Goal: Task Accomplishment & Management: Use online tool/utility

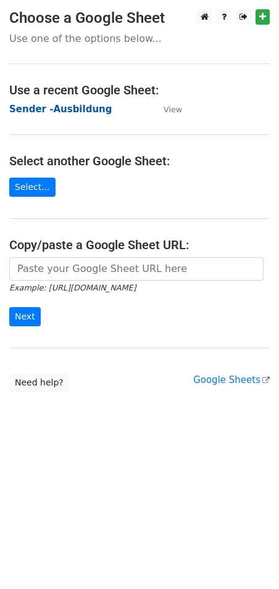
click at [47, 109] on strong "Sender -Ausbildung" at bounding box center [60, 109] width 102 height 11
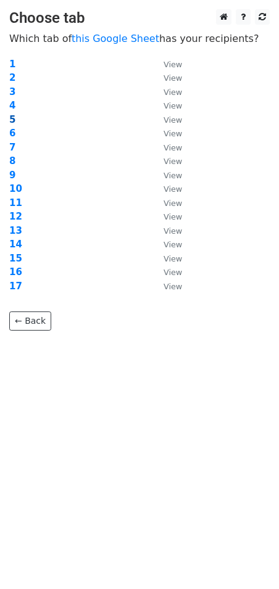
click at [10, 118] on strong "5" at bounding box center [12, 119] width 6 height 11
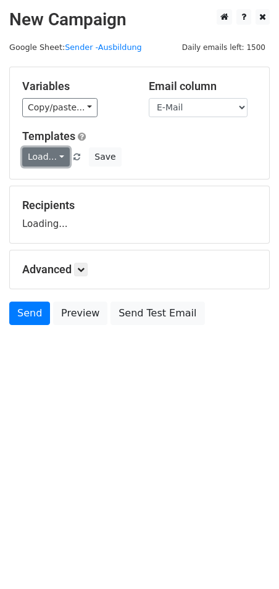
click at [46, 158] on link "Load..." at bounding box center [45, 156] width 47 height 19
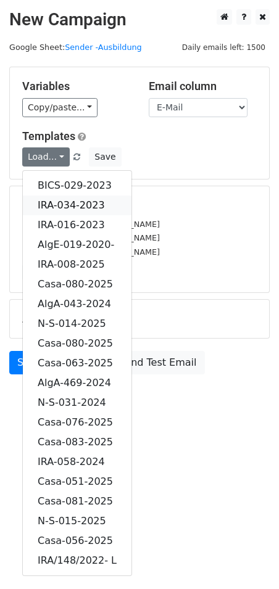
click at [70, 203] on link "IRA-034-2023" at bounding box center [77, 205] width 109 height 20
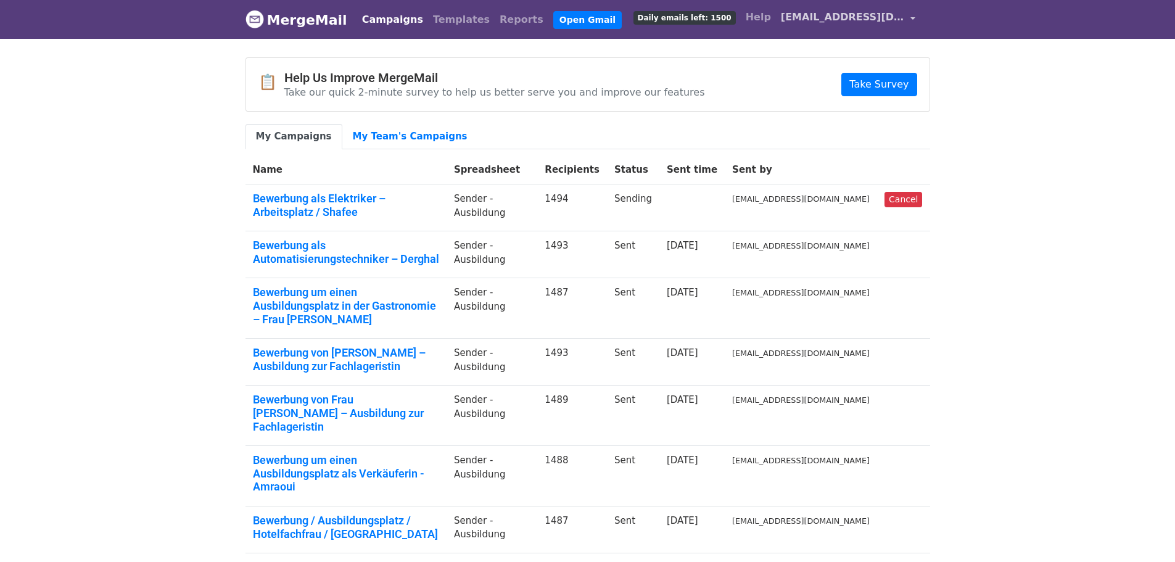
click at [866, 18] on span "[EMAIL_ADDRESS][DOMAIN_NAME]" at bounding box center [842, 17] width 123 height 15
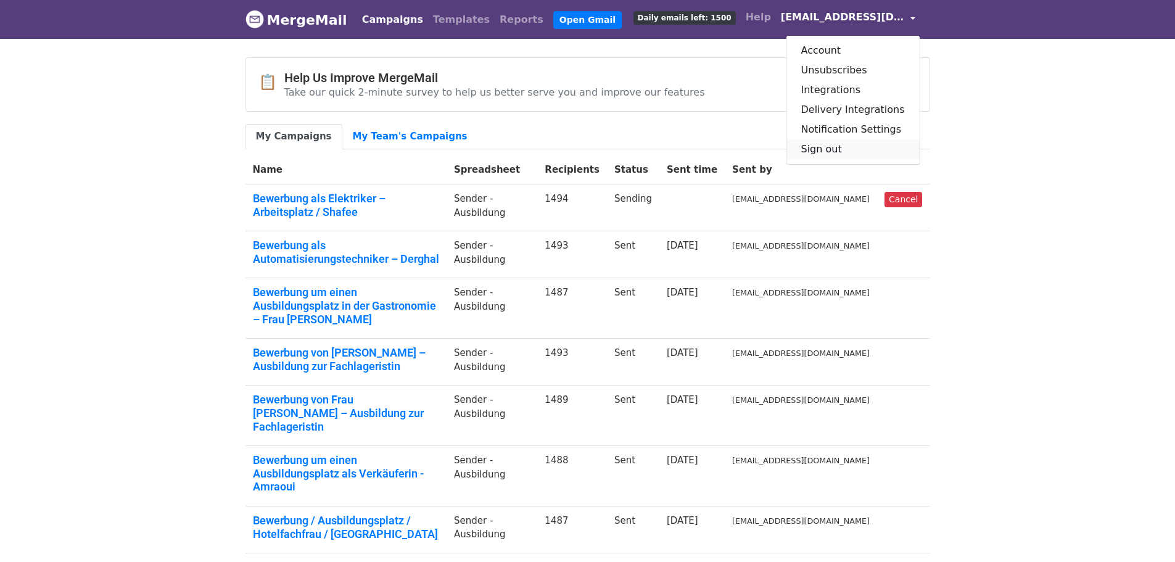
click at [848, 151] on link "Sign out" at bounding box center [852, 149] width 133 height 20
